Goal: Task Accomplishment & Management: Use online tool/utility

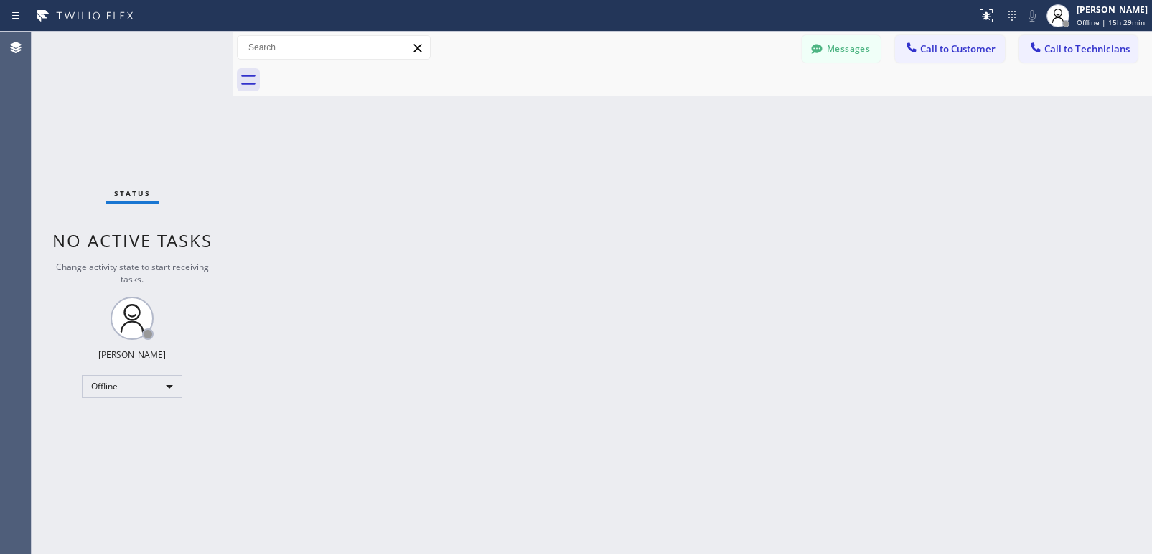
click at [733, 315] on div "Back to Dashboard Change Sender ID Customers Technicians SD [PERSON_NAME] [DATE…" at bounding box center [693, 293] width 920 height 522
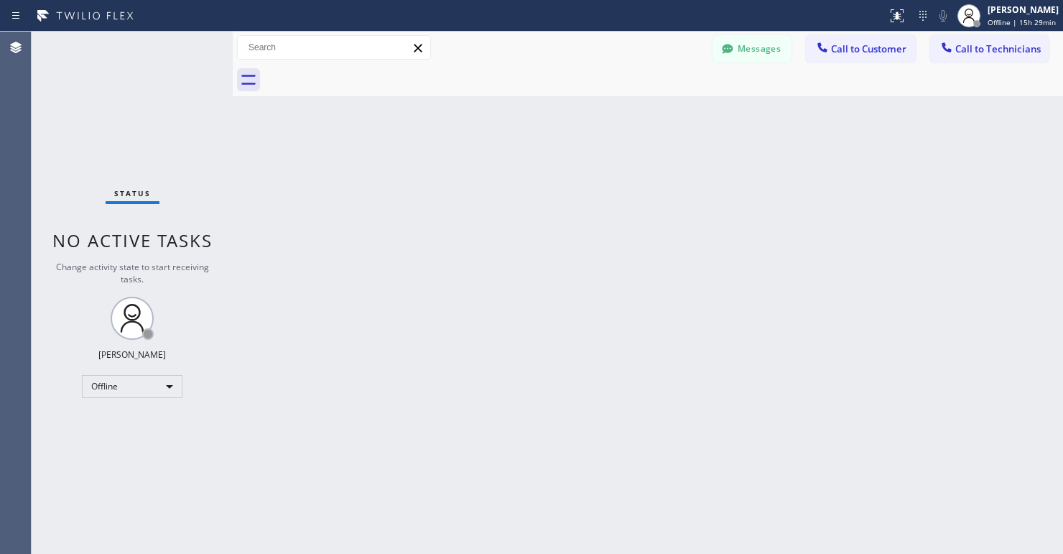
click at [131, 401] on div "Status No active tasks Change activity state to start receiving tasks. Lyra Lau…" at bounding box center [132, 293] width 201 height 522
click at [129, 392] on div "Offline" at bounding box center [132, 386] width 101 height 23
click at [112, 416] on li "Available" at bounding box center [132, 424] width 98 height 17
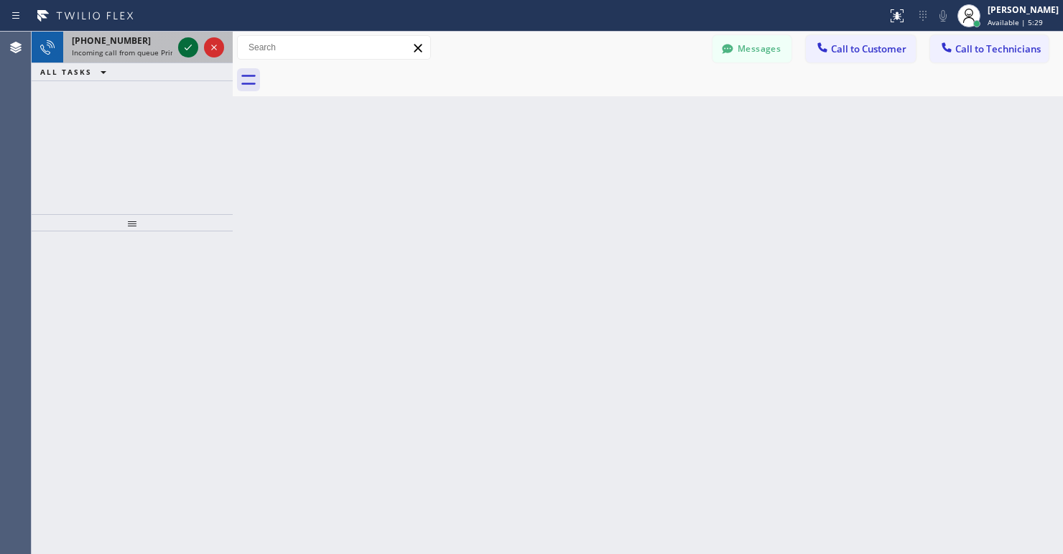
click at [185, 50] on icon at bounding box center [187, 47] width 17 height 17
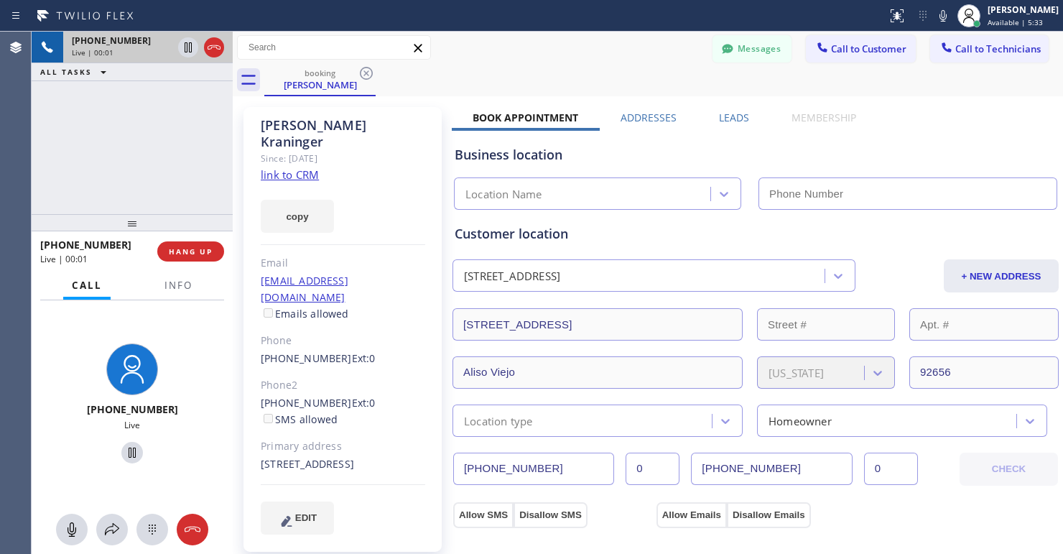
type input "[PHONE_NUMBER]"
click at [306, 167] on link "link to CRM" at bounding box center [290, 174] width 58 height 14
click at [197, 251] on span "HANG UP" at bounding box center [191, 251] width 44 height 10
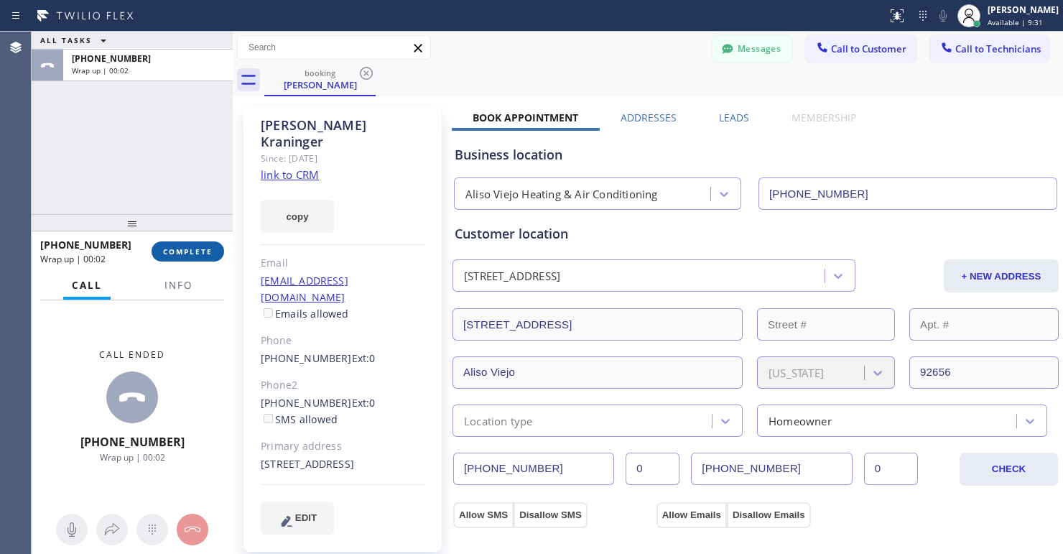
click at [202, 251] on span "COMPLETE" at bounding box center [188, 251] width 50 height 10
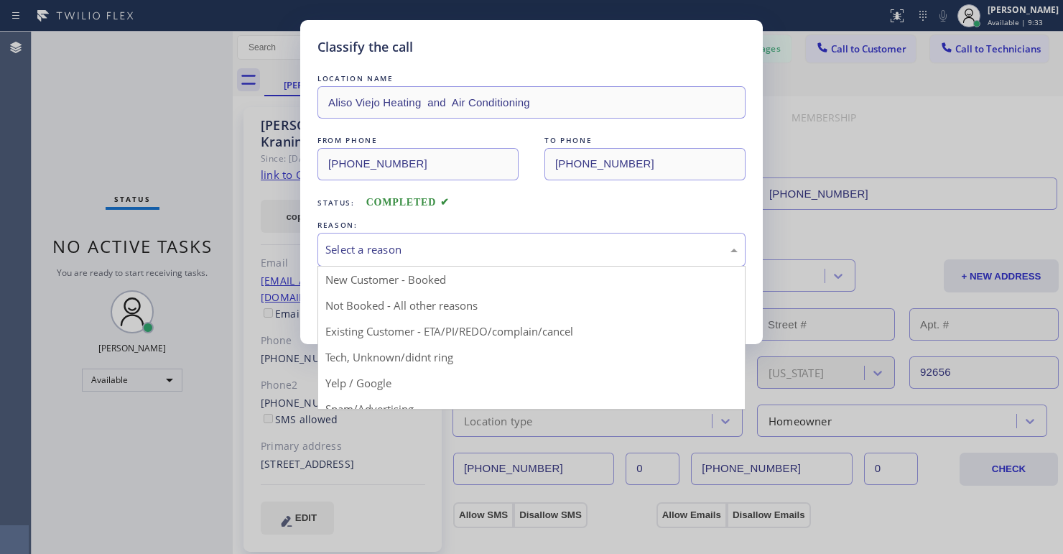
click at [429, 248] on div "Select a reason" at bounding box center [531, 249] width 412 height 17
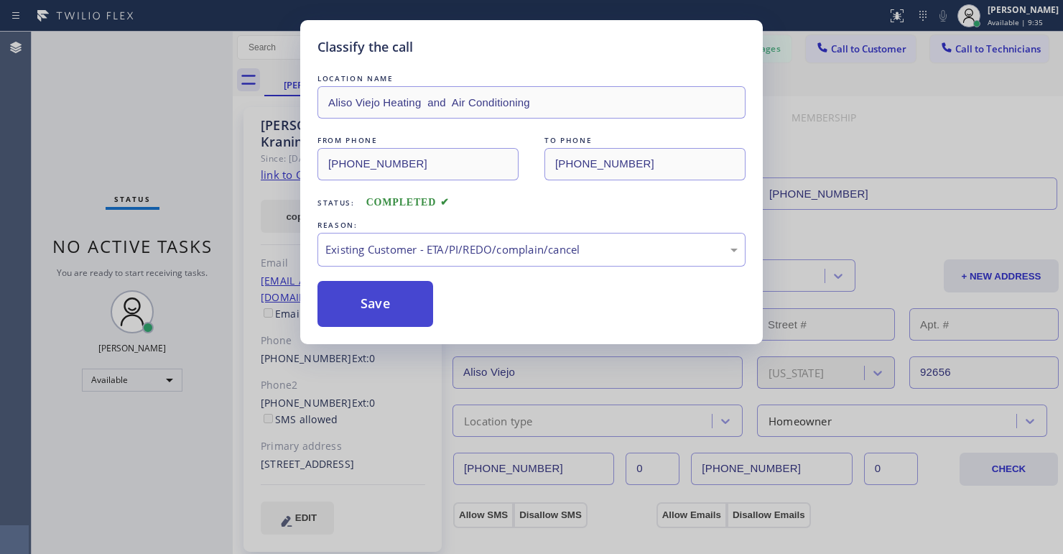
click at [399, 320] on button "Save" at bounding box center [375, 304] width 116 height 46
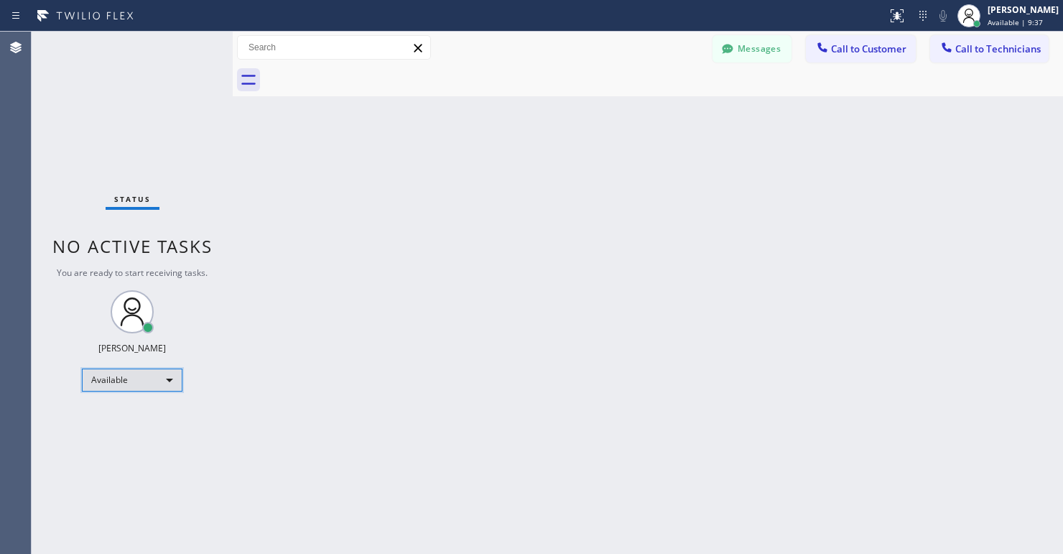
click at [168, 379] on div "Available" at bounding box center [132, 379] width 101 height 23
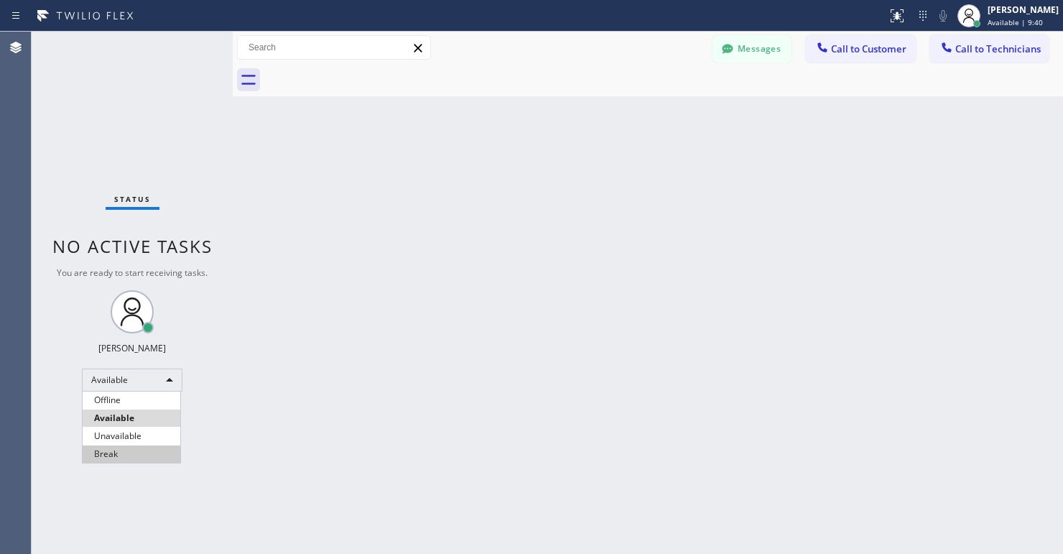
click at [126, 449] on li "Break" at bounding box center [132, 453] width 98 height 17
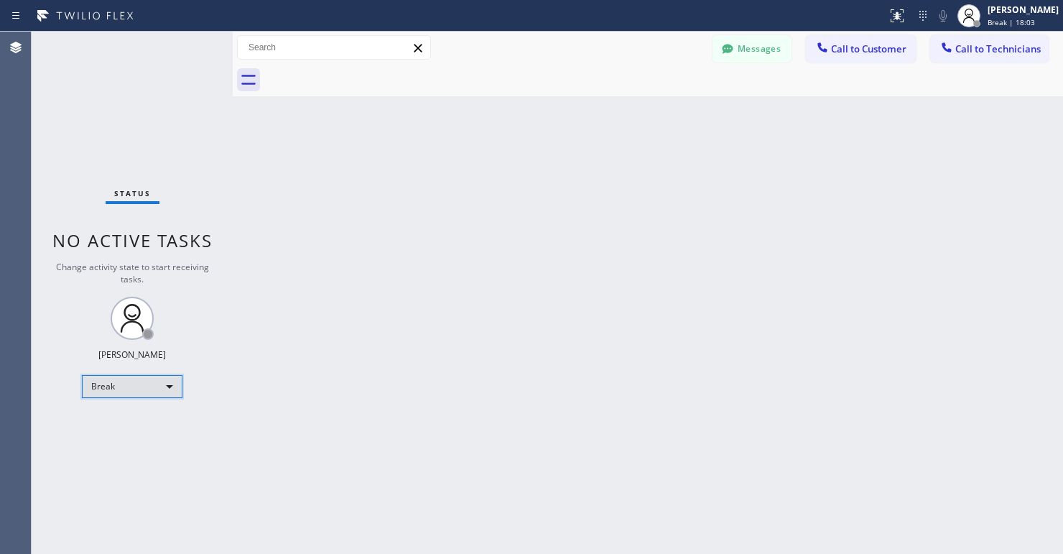
click at [145, 391] on div "Break" at bounding box center [132, 386] width 101 height 23
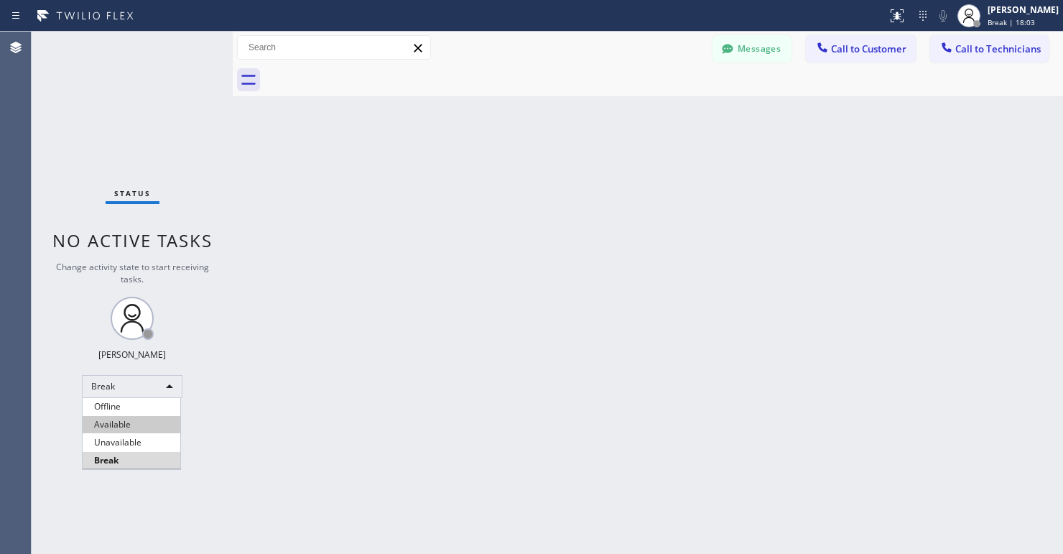
click at [125, 426] on li "Available" at bounding box center [132, 424] width 98 height 17
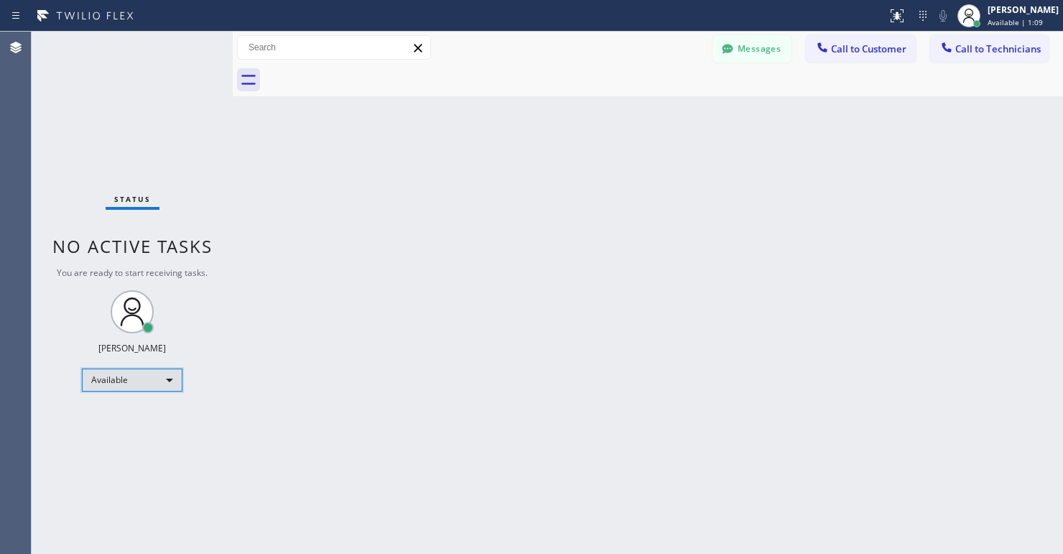
click at [128, 382] on div "Available" at bounding box center [132, 379] width 101 height 23
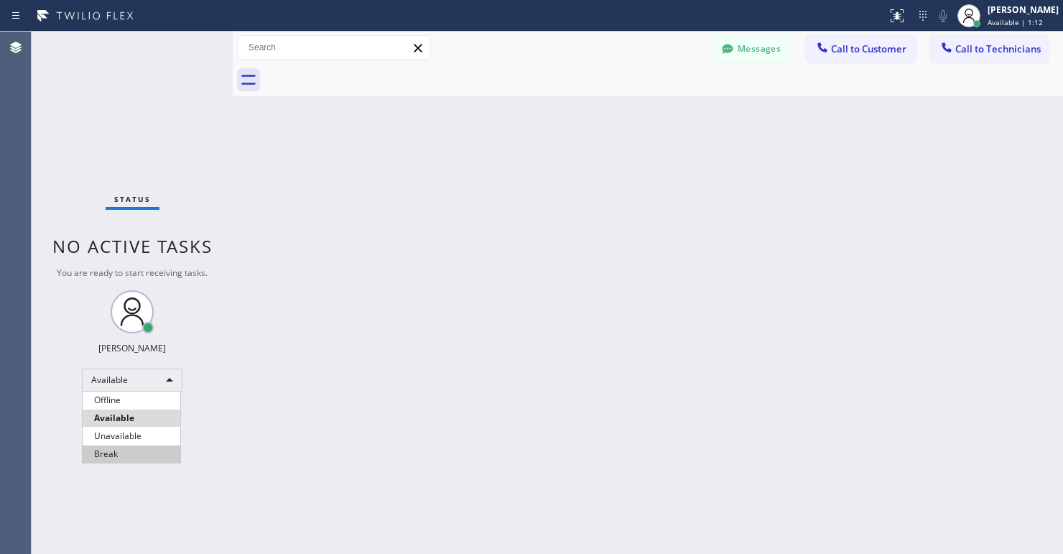
click at [112, 454] on li "Break" at bounding box center [132, 453] width 98 height 17
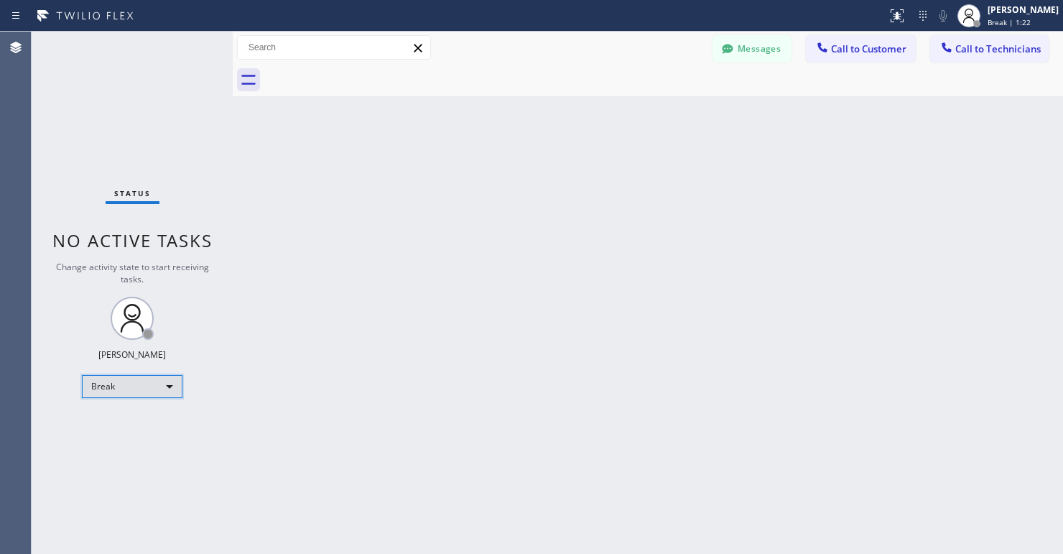
click at [153, 378] on div "Break" at bounding box center [132, 386] width 101 height 23
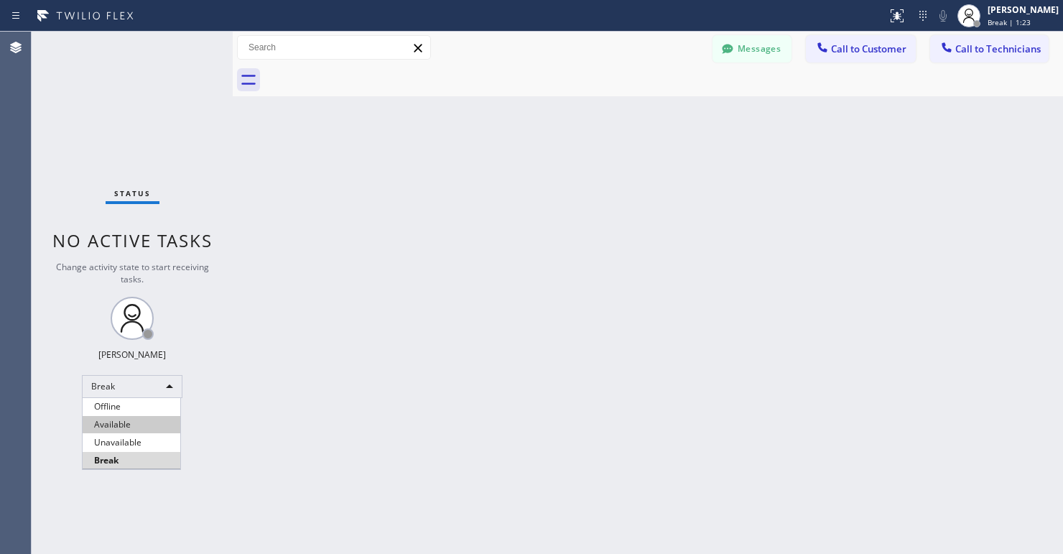
click at [123, 421] on li "Available" at bounding box center [132, 424] width 98 height 17
